Goal: Task Accomplishment & Management: Manage account settings

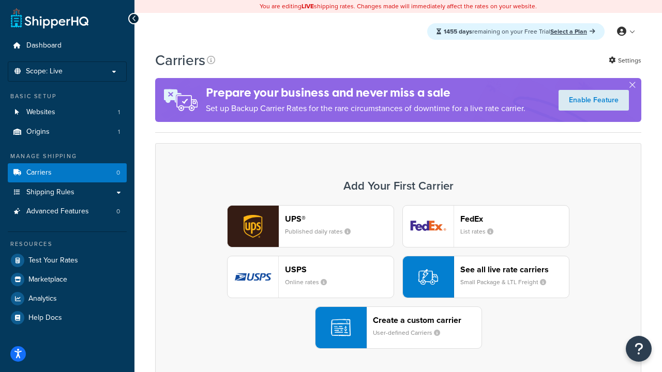
click at [398, 278] on div "UPS® Published daily rates FedEx List rates USPS Online rates See all live rate…" at bounding box center [398, 277] width 464 height 144
click at [514, 219] on header "FedEx" at bounding box center [514, 219] width 109 height 10
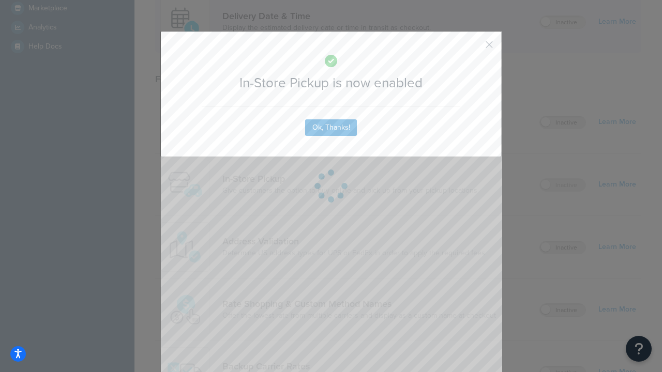
scroll to position [291, 0]
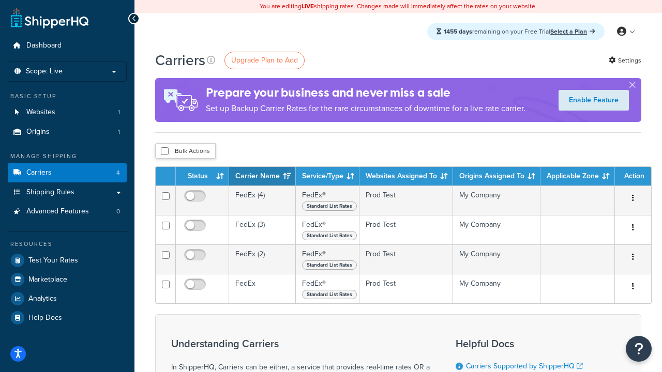
click at [164, 152] on input "checkbox" at bounding box center [165, 151] width 8 height 8
checkbox input "true"
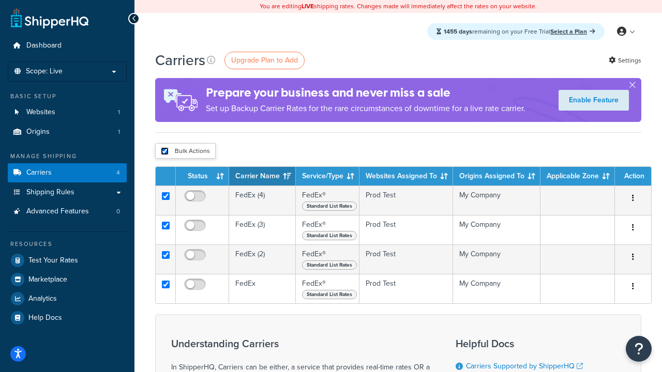
checkbox input "true"
click at [0, 0] on button "Delete" at bounding box center [0, 0] width 0 height 0
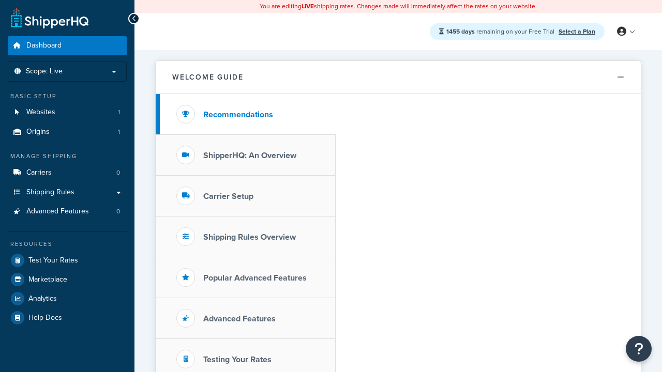
click at [625, 32] on icon at bounding box center [621, 31] width 9 height 9
click at [0, 0] on span "My Profile" at bounding box center [0, 0] width 0 height 0
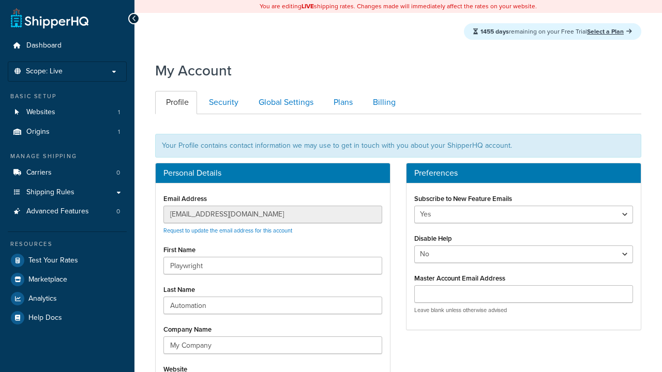
scroll to position [115, 0]
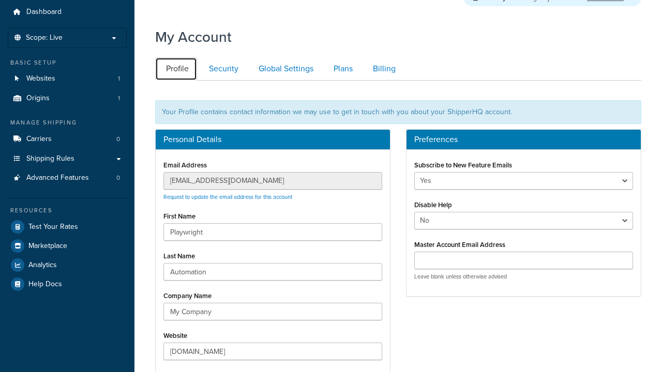
click at [176, 81] on link "Profile" at bounding box center [176, 68] width 42 height 23
